Goal: Transaction & Acquisition: Purchase product/service

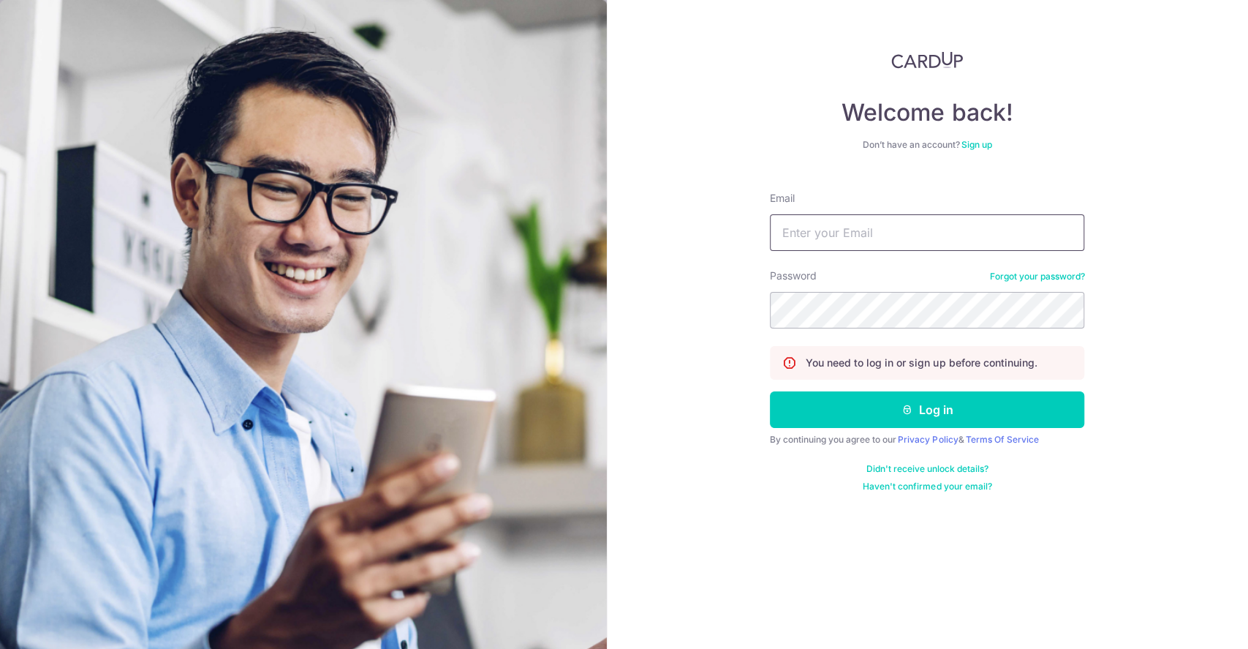
type input "[EMAIL_ADDRESS][DOMAIN_NAME]"
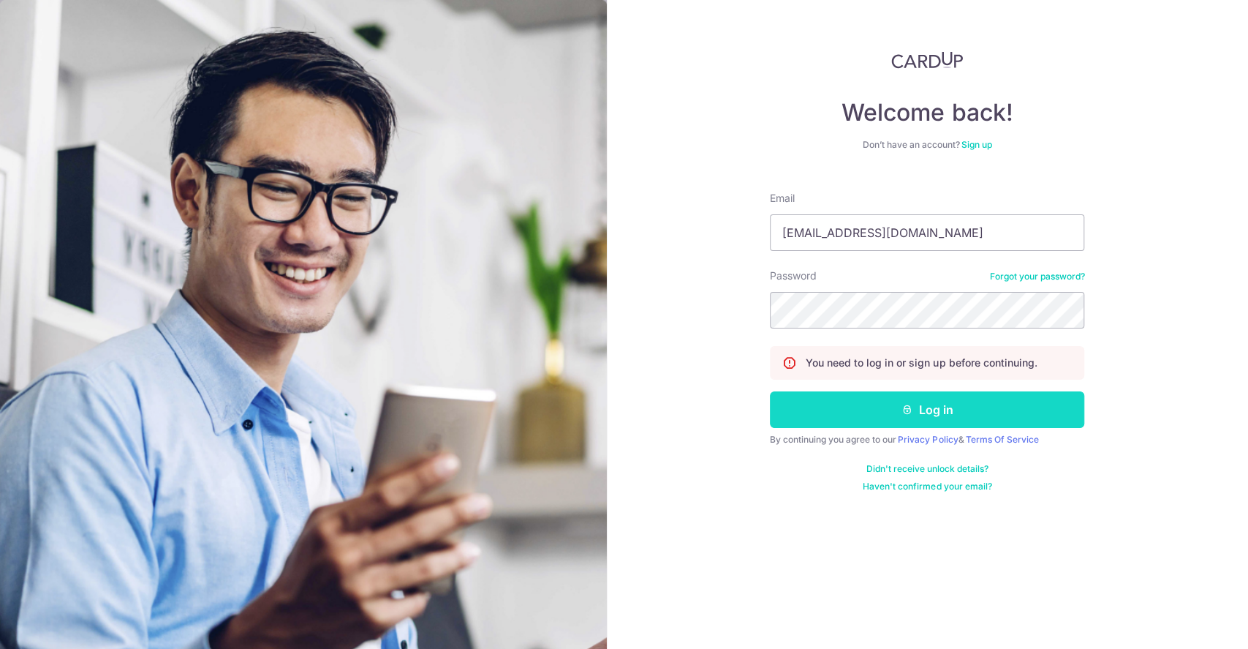
click at [855, 404] on button "Log in" at bounding box center [927, 409] width 314 height 37
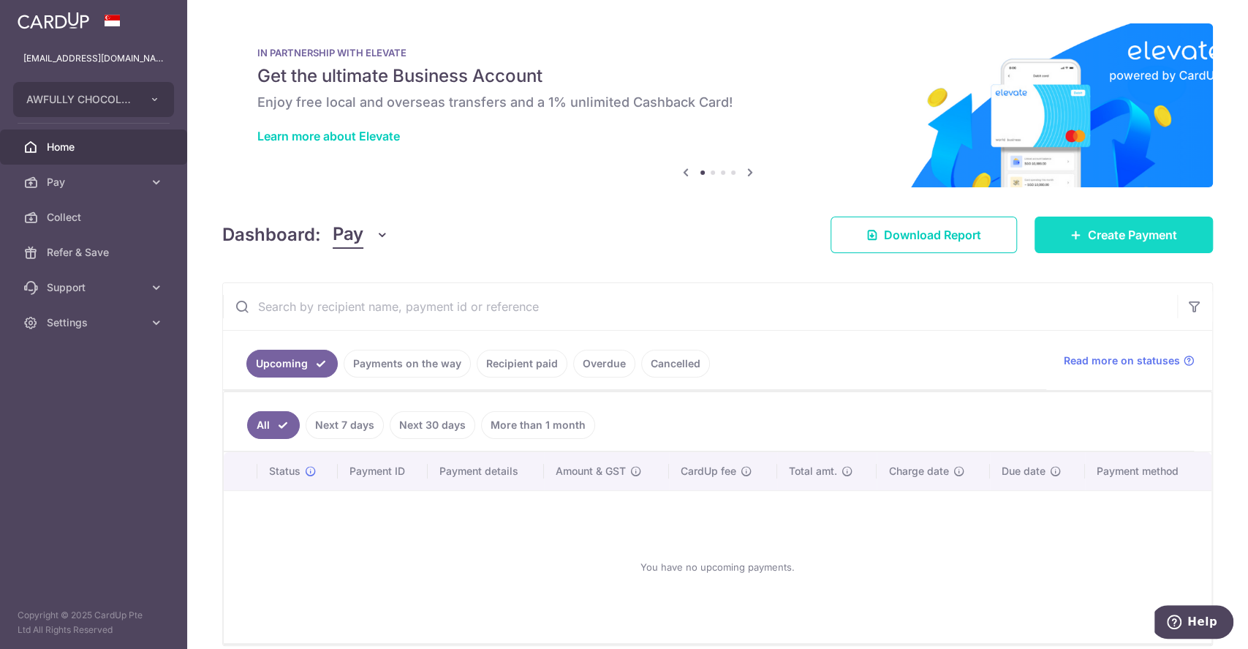
click at [1101, 243] on link "Create Payment" at bounding box center [1124, 234] width 178 height 37
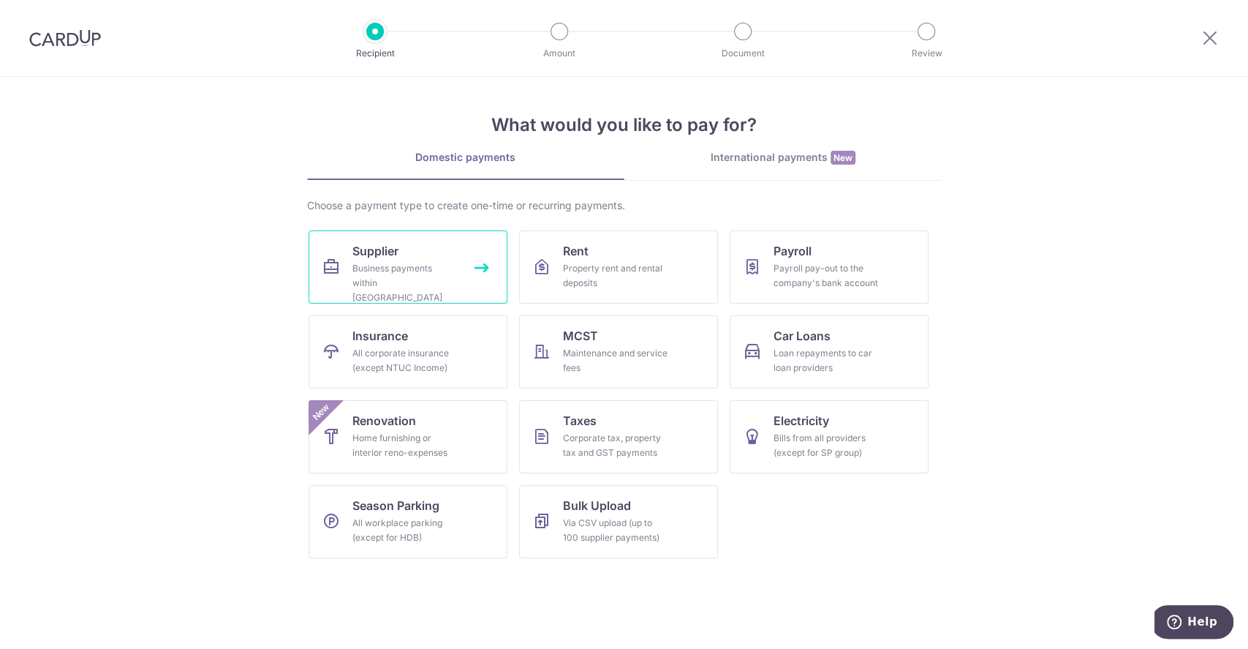
click at [410, 251] on link "Supplier Business payments within Singapore" at bounding box center [408, 266] width 199 height 73
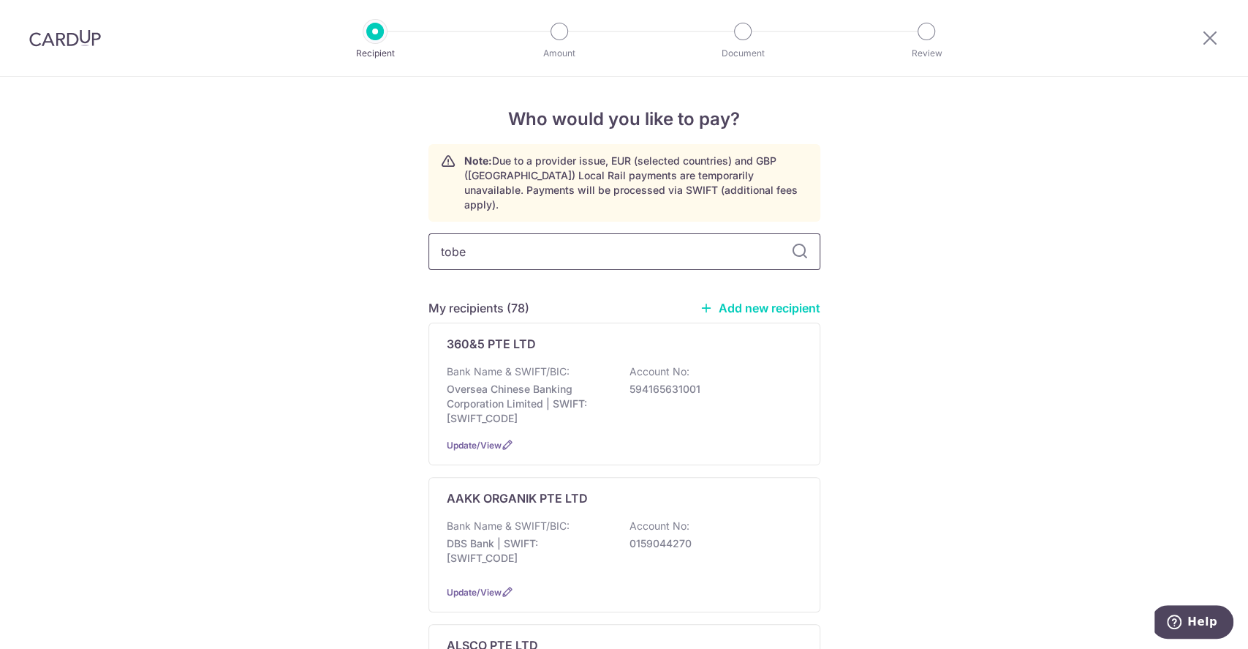
type input "tobe"
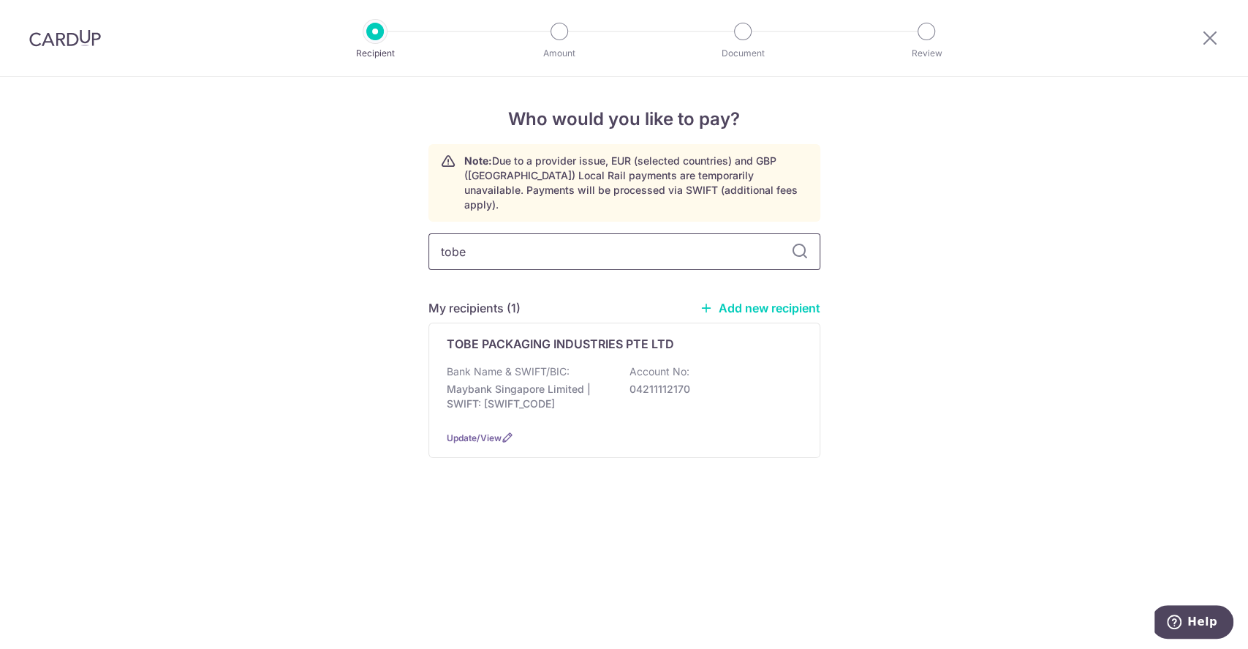
drag, startPoint x: 500, startPoint y: 241, endPoint x: 326, endPoint y: 236, distance: 174.1
click at [326, 236] on div "Who would you like to pay? Note: Due to a provider issue, EUR (selected countri…" at bounding box center [624, 363] width 1248 height 572
type input "ugene"
